Goal: Task Accomplishment & Management: Manage account settings

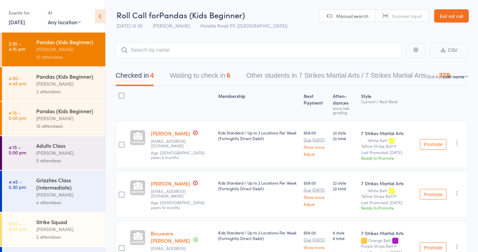
click at [49, 84] on div "[PERSON_NAME]" at bounding box center [68, 84] width 64 height 8
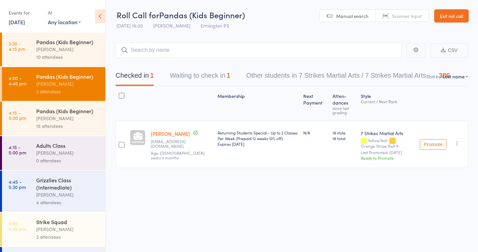
click at [25, 22] on link "[DATE]" at bounding box center [17, 21] width 16 height 7
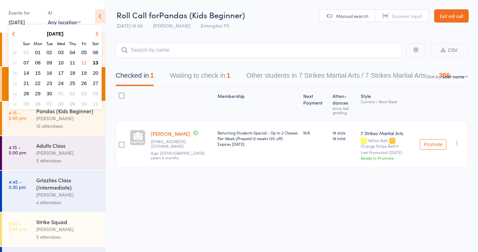
click at [94, 63] on span "13" at bounding box center [96, 63] width 6 height 6
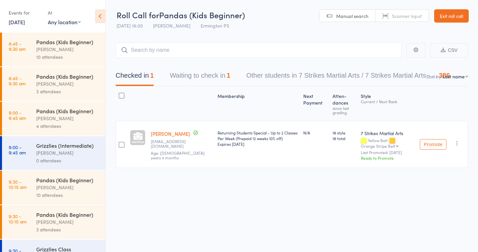
click at [60, 82] on div "[PERSON_NAME]" at bounding box center [68, 84] width 64 height 8
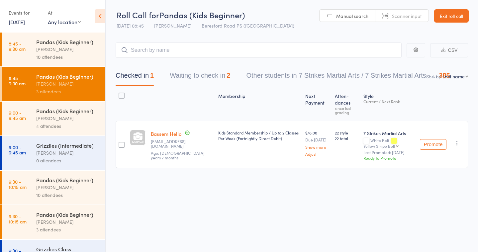
click at [199, 74] on button "Waiting to check in 2" at bounding box center [200, 77] width 61 height 18
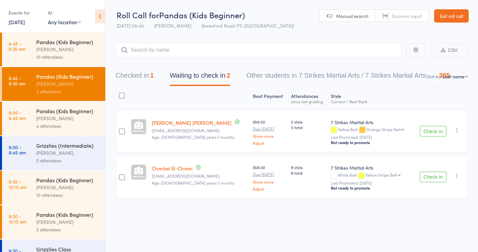
click at [461, 131] on icon "button" at bounding box center [457, 130] width 7 height 7
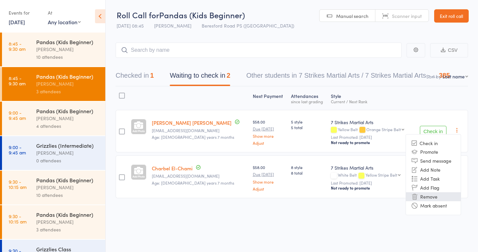
click at [433, 198] on li "Remove" at bounding box center [433, 197] width 55 height 9
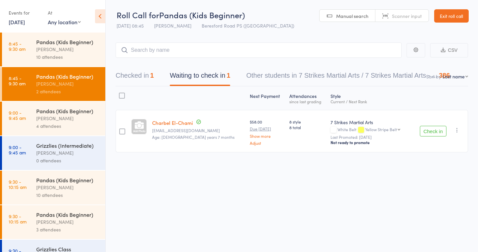
click at [456, 130] on icon "button" at bounding box center [457, 130] width 7 height 7
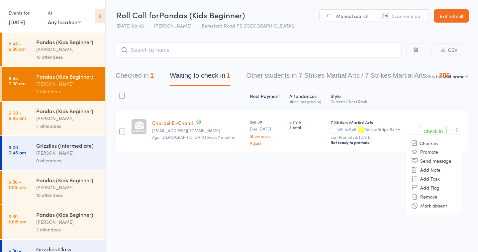
click at [284, 182] on div "Next Payment Atten­dances since last grading Style Current / Next Rank Charbel …" at bounding box center [292, 134] width 353 height 96
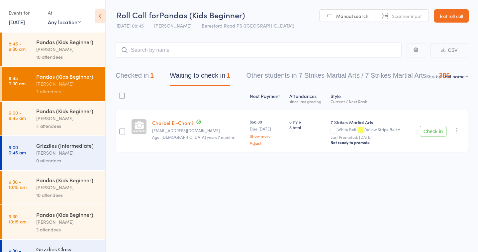
click at [458, 131] on icon "button" at bounding box center [457, 130] width 7 height 7
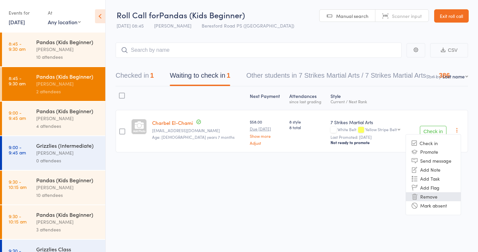
click at [431, 196] on li "Remove" at bounding box center [433, 197] width 55 height 9
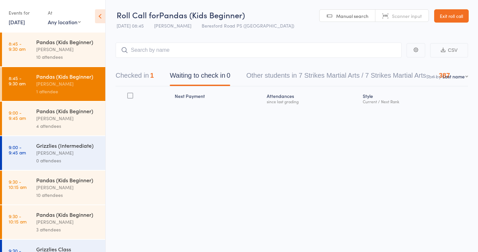
click at [39, 188] on div "[PERSON_NAME]" at bounding box center [68, 188] width 64 height 8
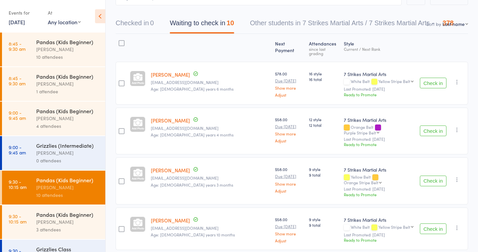
scroll to position [23, 0]
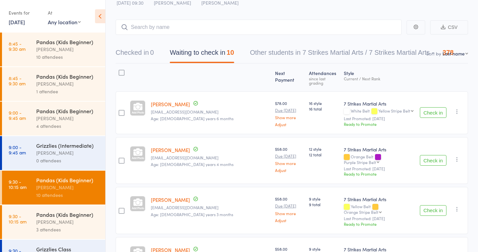
click at [71, 212] on div "Pandas (Kids Beginner)" at bounding box center [68, 214] width 64 height 7
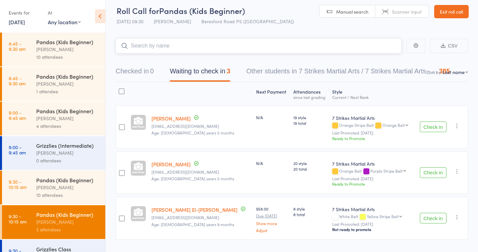
scroll to position [21, 0]
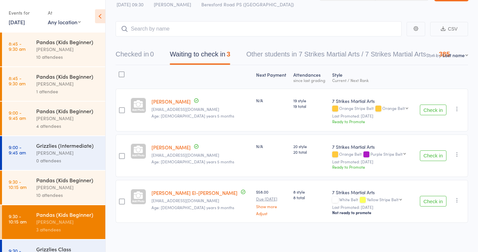
select select "3"
